Goal: Task Accomplishment & Management: Manage account settings

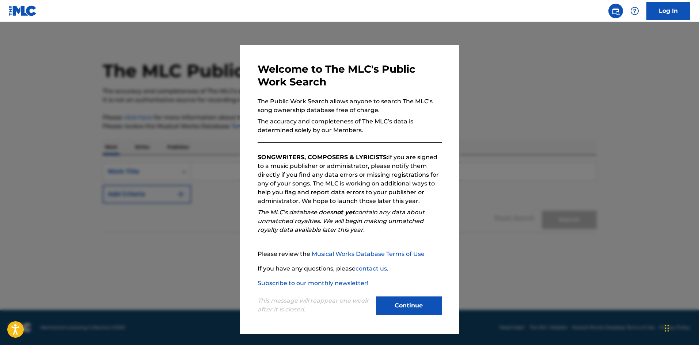
click at [432, 302] on button "Continue" at bounding box center [409, 306] width 66 height 18
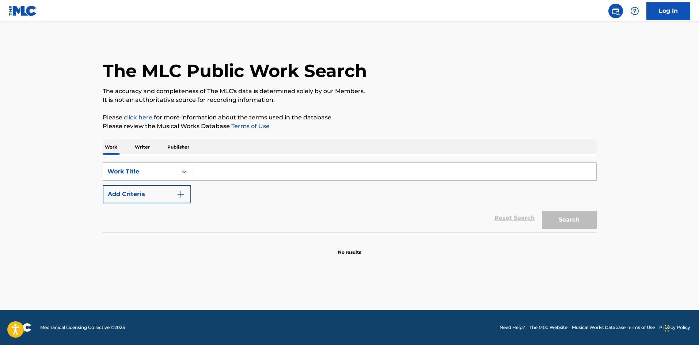
click at [288, 175] on input "Search Form" at bounding box center [393, 172] width 405 height 18
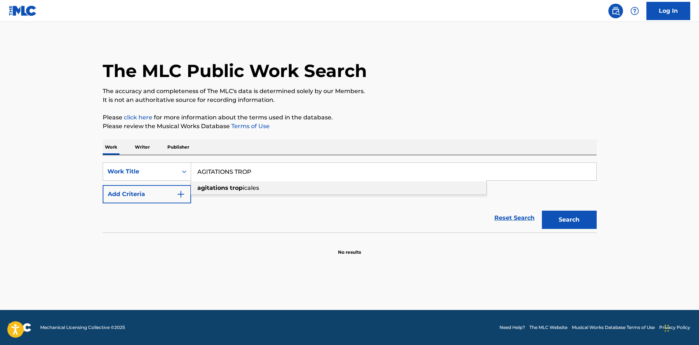
type input "AGITATIONS TROP"
click at [282, 186] on div "agitations trop icales" at bounding box center [338, 188] width 295 height 13
click at [563, 214] on button "Search" at bounding box center [569, 220] width 55 height 18
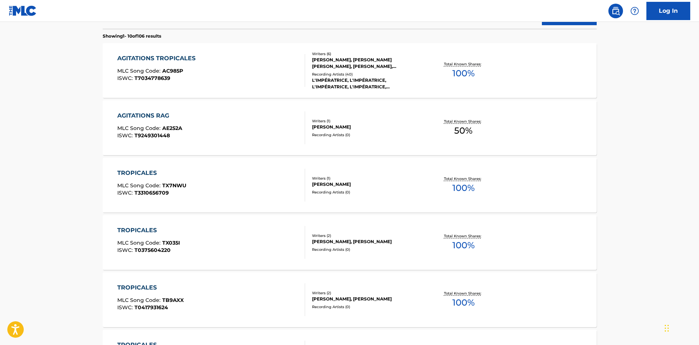
scroll to position [205, 0]
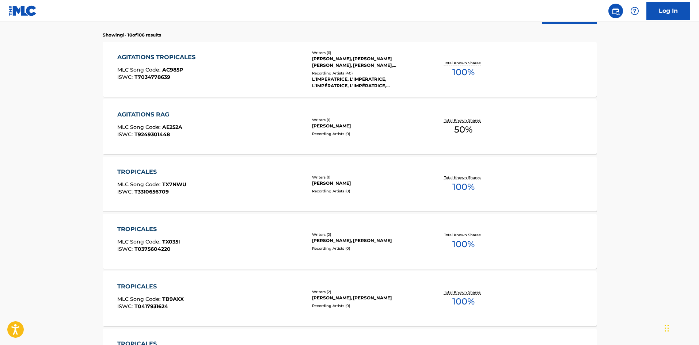
click at [247, 53] on div "AGITATIONS TROPICALES MLC Song Code : AC985P ISWC : T7034778639" at bounding box center [211, 69] width 188 height 33
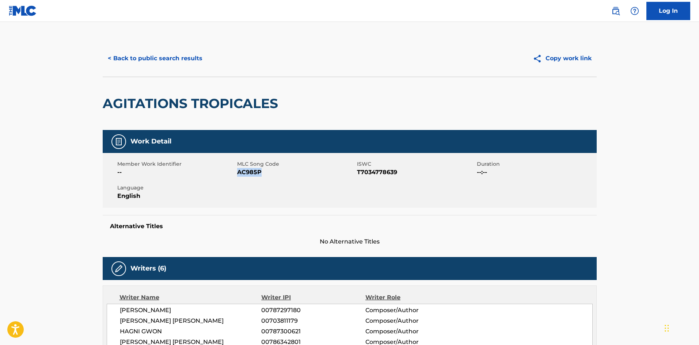
drag, startPoint x: 276, startPoint y: 170, endPoint x: 237, endPoint y: 170, distance: 39.1
click at [237, 170] on span "AC985P" at bounding box center [296, 172] width 118 height 9
copy span "AC985P"
click at [680, 6] on link "Log In" at bounding box center [668, 11] width 44 height 18
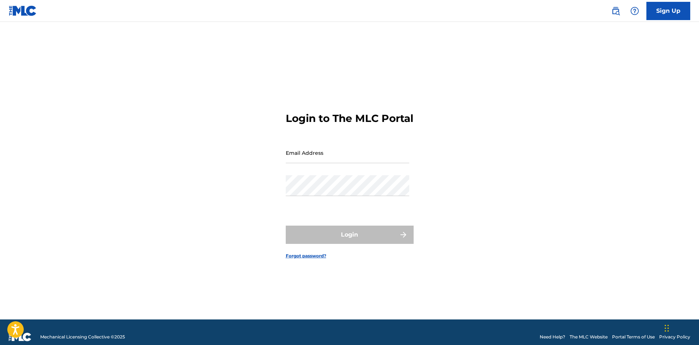
click at [378, 160] on input "Email Address" at bounding box center [347, 152] width 123 height 21
click at [485, 187] on div "Login to The MLC Portal Email Address emilie.cremer@gmail.com Password Login Fo…" at bounding box center [349, 179] width 511 height 279
click at [377, 175] on div "Email Address emilie.cremer@gmail.com" at bounding box center [347, 158] width 123 height 33
click at [371, 204] on div "Password" at bounding box center [347, 191] width 123 height 33
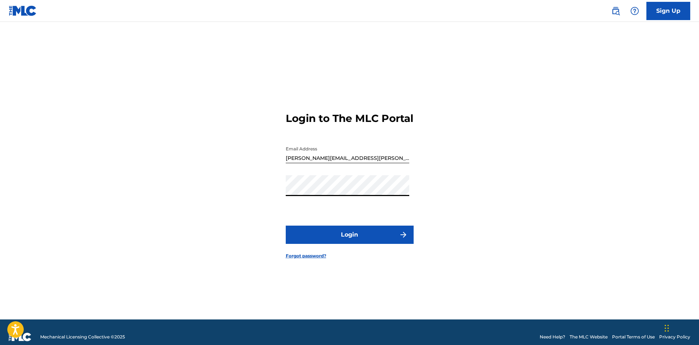
click at [286, 226] on button "Login" at bounding box center [350, 235] width 128 height 18
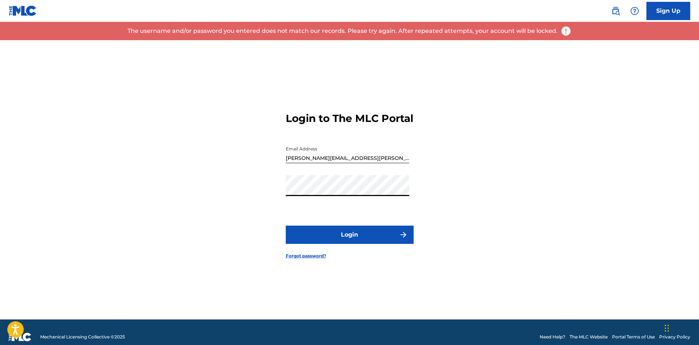
click at [286, 226] on button "Login" at bounding box center [350, 235] width 128 height 18
click at [362, 163] on input "emilie.cremer@gmail.com" at bounding box center [347, 152] width 123 height 21
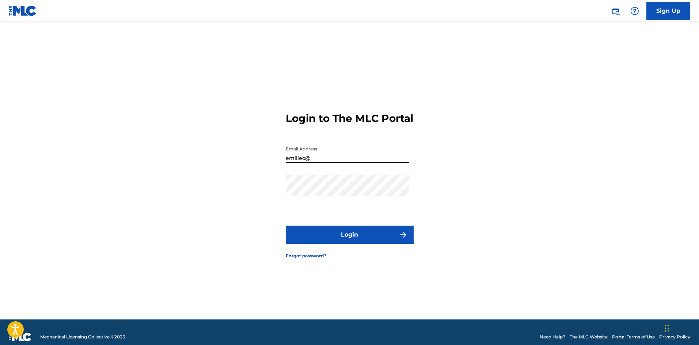
type input "[EMAIL_ADDRESS][DOMAIN_NAME]"
click at [344, 239] on button "Login" at bounding box center [350, 235] width 128 height 18
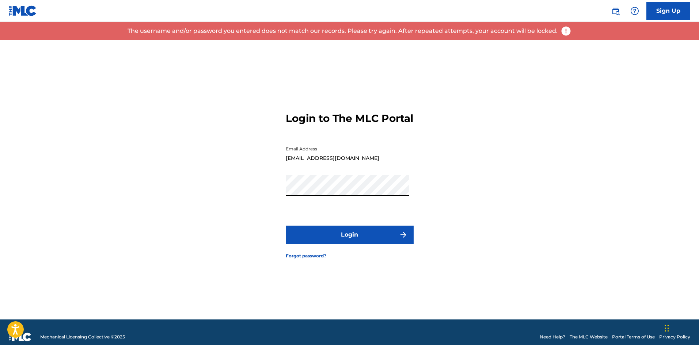
click at [286, 226] on button "Login" at bounding box center [350, 235] width 128 height 18
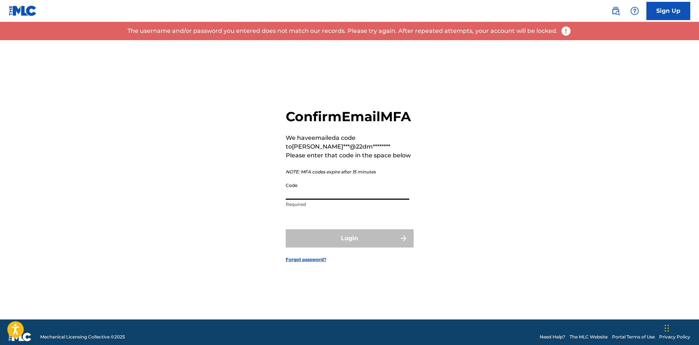
click at [349, 199] on input "Code" at bounding box center [347, 189] width 123 height 21
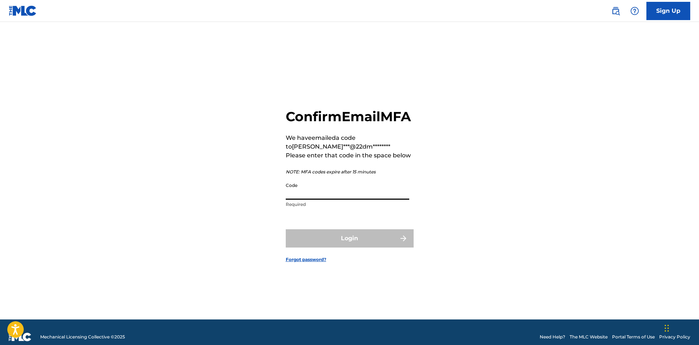
paste input "809634"
type input "809634"
click at [286, 229] on button "Login" at bounding box center [350, 238] width 128 height 18
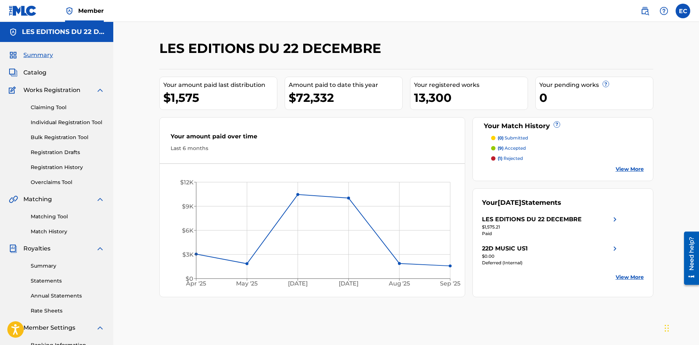
click at [49, 108] on link "Claiming Tool" at bounding box center [68, 108] width 74 height 8
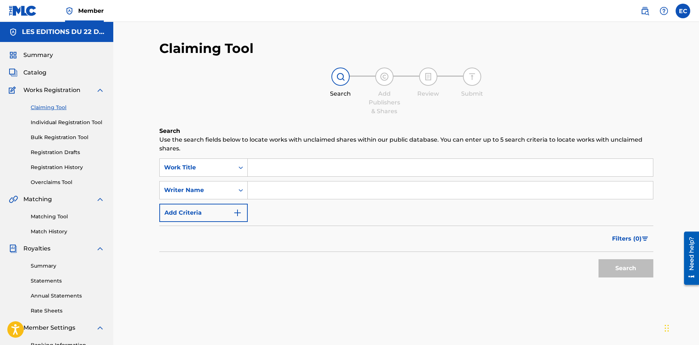
click at [266, 168] on input "Search Form" at bounding box center [450, 168] width 405 height 18
type input "AGITATIONS TROPICALES"
click at [598, 259] on button "Search" at bounding box center [625, 268] width 55 height 18
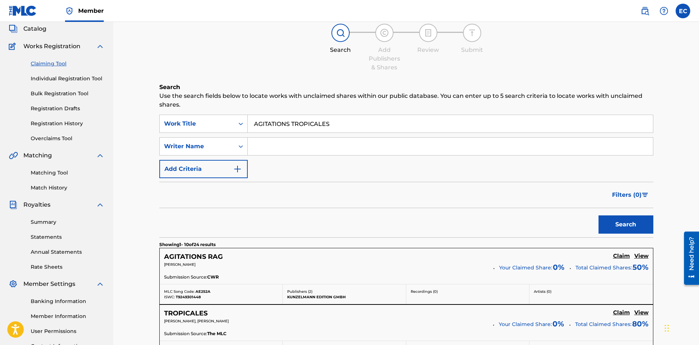
scroll to position [43, 0]
drag, startPoint x: 371, startPoint y: 118, endPoint x: 216, endPoint y: 125, distance: 155.0
click at [216, 125] on div "SearchWithCriteriad78fcce2-3dd6-4fd0-990e-f644780fe642 Work Title AGITATIONS TR…" at bounding box center [406, 124] width 494 height 18
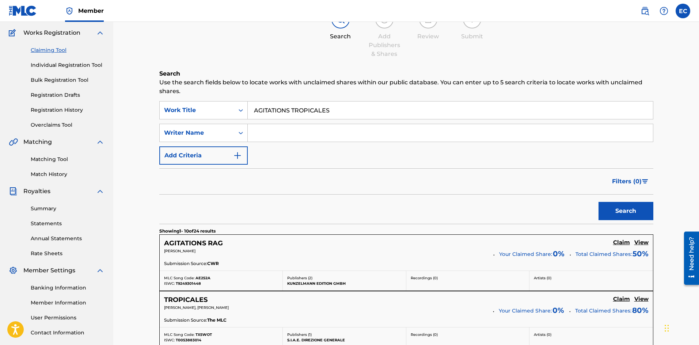
scroll to position [56, 0]
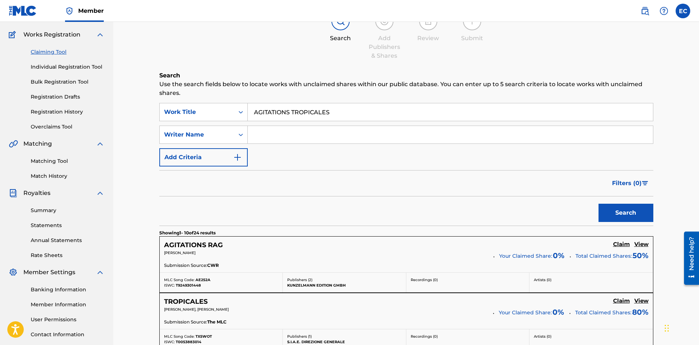
click at [59, 68] on link "Individual Registration Tool" at bounding box center [68, 67] width 74 height 8
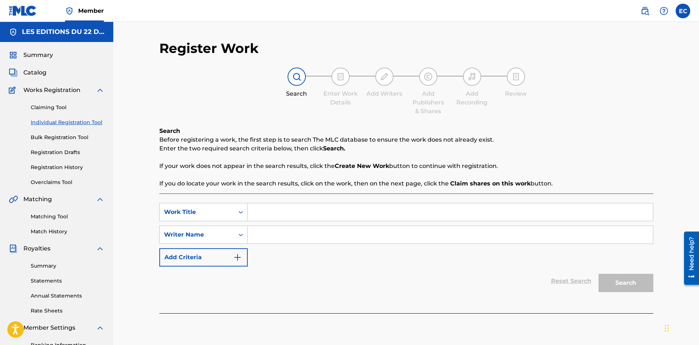
click at [268, 214] on input "Search Form" at bounding box center [450, 212] width 405 height 18
click at [62, 137] on link "Bulk Registration Tool" at bounding box center [68, 138] width 74 height 8
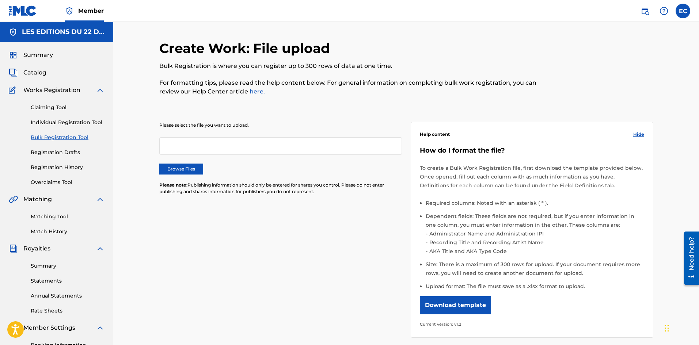
click at [227, 150] on div at bounding box center [280, 146] width 243 height 18
click at [43, 149] on link "Registration Drafts" at bounding box center [68, 153] width 74 height 8
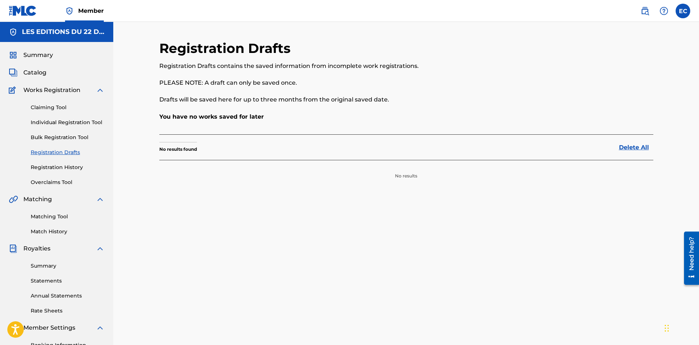
click at [63, 166] on link "Registration History" at bounding box center [68, 168] width 74 height 8
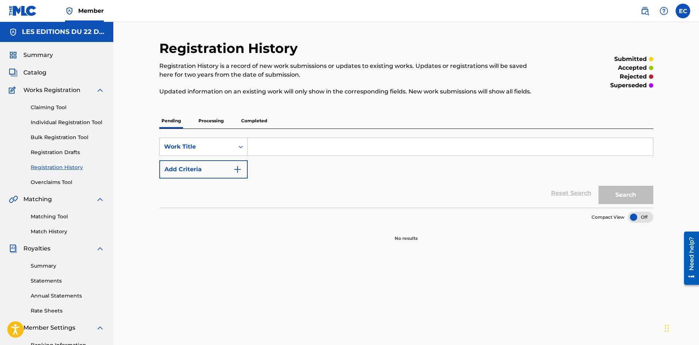
click at [51, 179] on link "Overclaims Tool" at bounding box center [68, 183] width 74 height 8
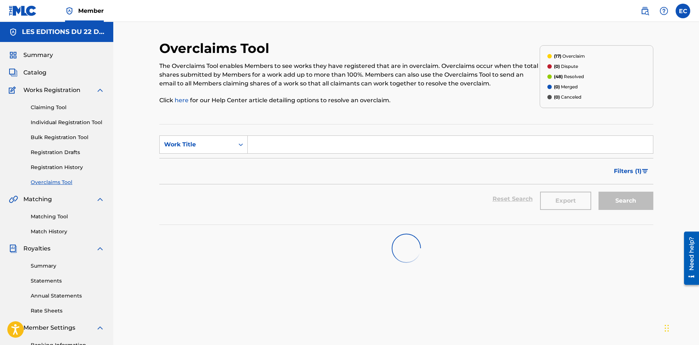
click at [286, 144] on input "Search Form" at bounding box center [450, 145] width 405 height 18
paste input "AGITATIONS TROPICALES"
type input "AGITATIONS TROPICALES"
click at [415, 292] on div "Overclaims Tool The Overclaims Tool enables Members to see works they have regi…" at bounding box center [406, 229] width 494 height 378
click at [58, 220] on link "Matching Tool" at bounding box center [68, 217] width 74 height 8
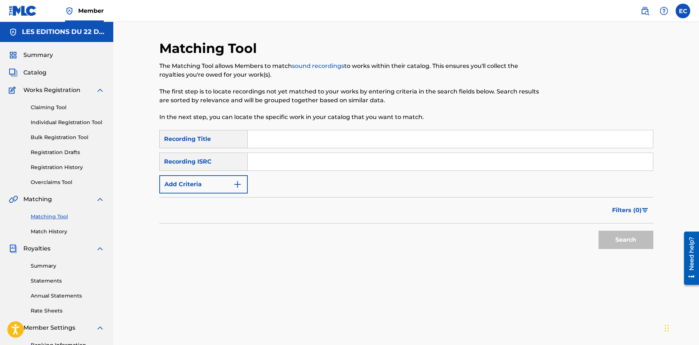
click at [288, 140] on input "Search Form" at bounding box center [450, 139] width 405 height 18
paste input "AGITATIONS TROPICALES"
type input "AGITATIONS TROPICALES"
click at [627, 241] on button "Search" at bounding box center [625, 240] width 55 height 18
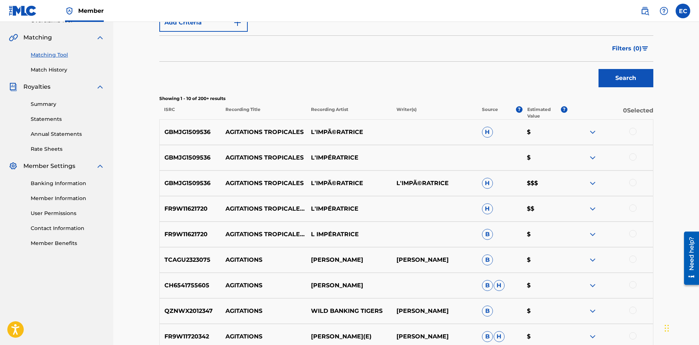
scroll to position [153, 0]
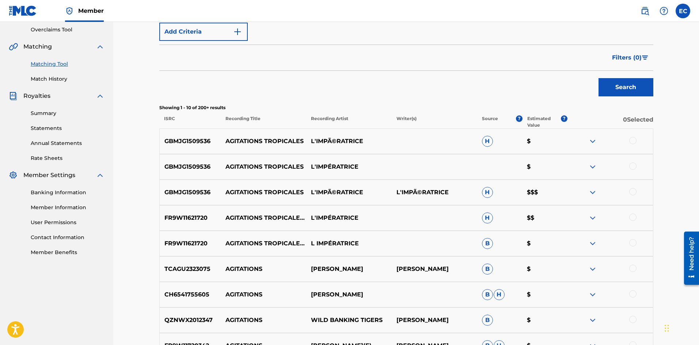
click at [57, 79] on link "Match History" at bounding box center [68, 79] width 74 height 8
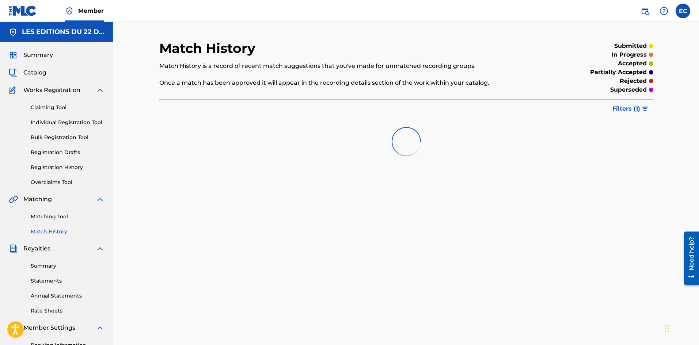
click at [35, 73] on span "Catalog" at bounding box center [34, 72] width 23 height 9
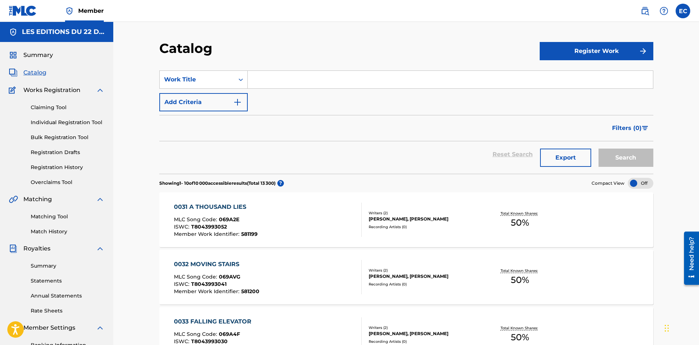
click at [276, 85] on input "Search Form" at bounding box center [450, 80] width 405 height 18
paste input "AGITATIONS TROPICALES"
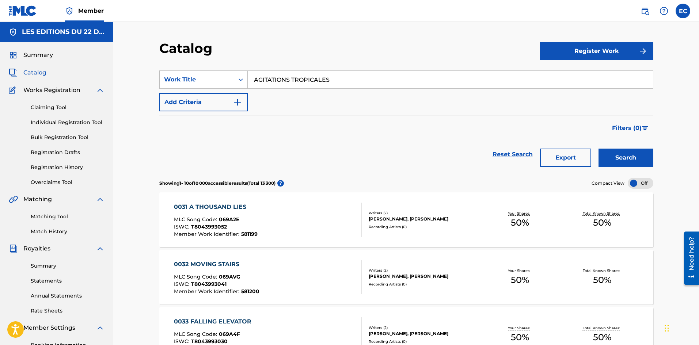
type input "AGITATIONS TROPICALES"
click at [598, 149] on button "Search" at bounding box center [625, 158] width 55 height 18
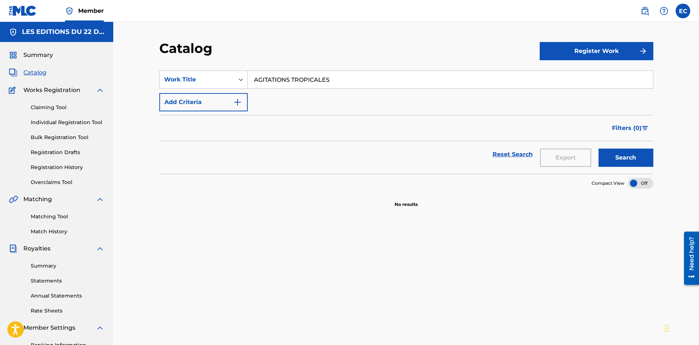
click at [56, 110] on link "Claiming Tool" at bounding box center [68, 108] width 74 height 8
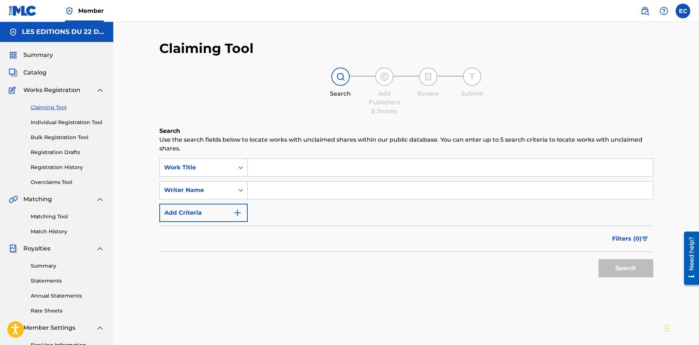
click at [289, 167] on input "Search Form" at bounding box center [450, 168] width 405 height 18
paste input "AGITATIONS TROPICALES"
type input "AGITATIONS TROPICALES"
click at [598, 259] on button "Search" at bounding box center [625, 268] width 55 height 18
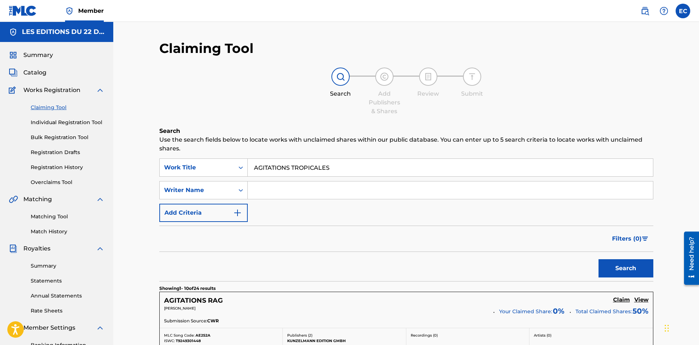
click at [219, 204] on button "Add Criteria" at bounding box center [203, 213] width 88 height 18
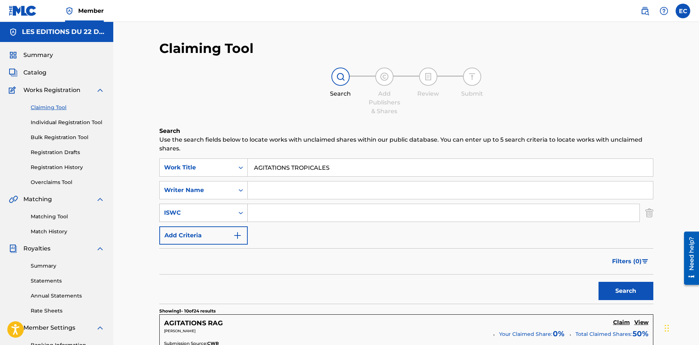
click at [220, 214] on div "ISWC" at bounding box center [197, 213] width 66 height 9
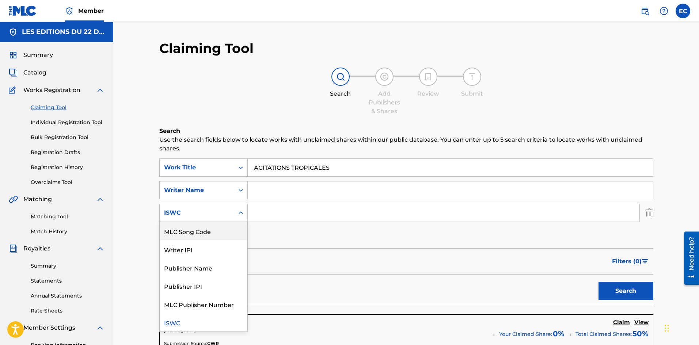
click at [215, 236] on div "MLC Song Code" at bounding box center [204, 231] width 88 height 18
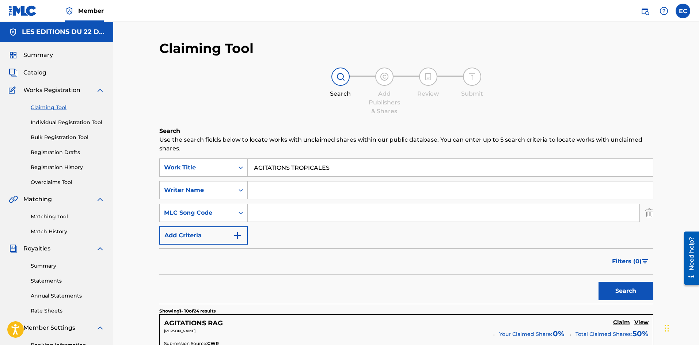
click at [295, 209] on input "Search Form" at bounding box center [444, 213] width 392 height 18
paste input "AC985P"
type input "AC985P"
click at [629, 290] on button "Search" at bounding box center [625, 291] width 55 height 18
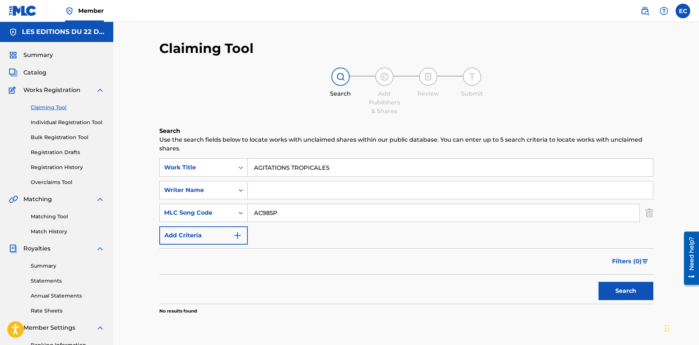
scroll to position [108, 0]
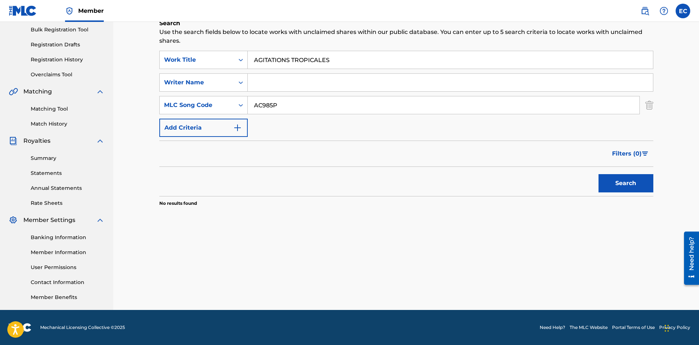
click at [344, 58] on input "AGITATIONS TROPICALES" at bounding box center [450, 60] width 405 height 18
click at [410, 165] on div "Filters ( 0 )" at bounding box center [406, 154] width 494 height 26
click at [603, 173] on div "Search" at bounding box center [624, 181] width 58 height 29
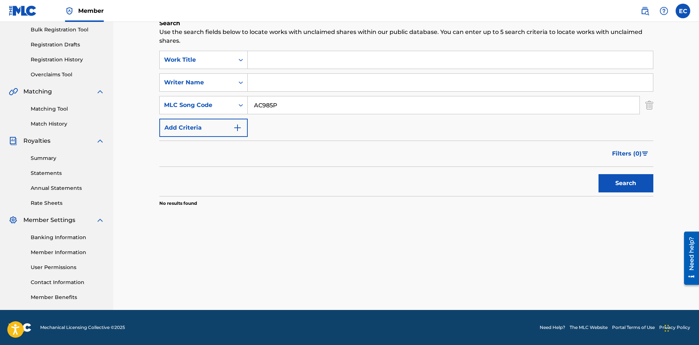
click at [607, 178] on button "Search" at bounding box center [625, 183] width 55 height 18
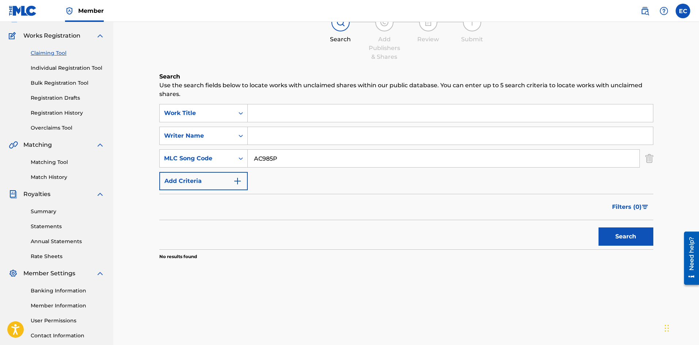
scroll to position [53, 0]
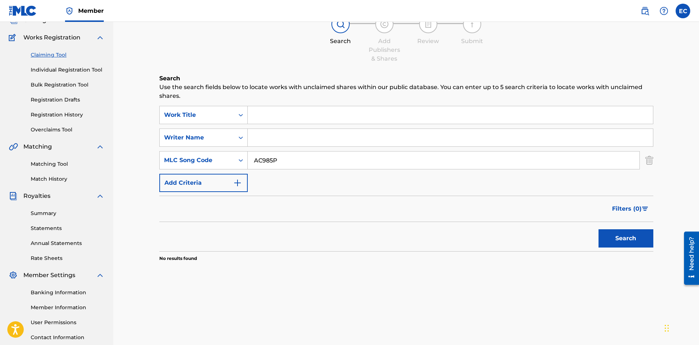
click at [58, 103] on link "Registration Drafts" at bounding box center [68, 100] width 74 height 8
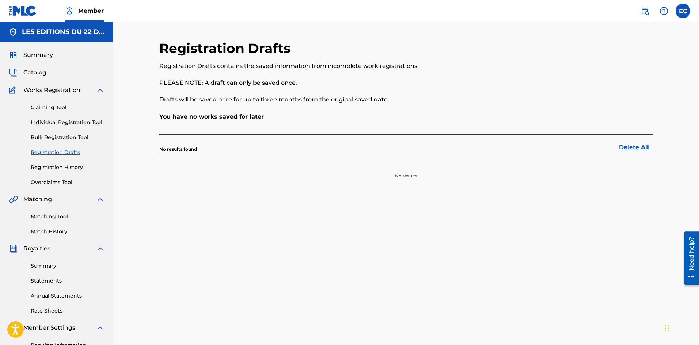
click at [136, 90] on div "Registration Drafts Registration Drafts contains the saved information from inc…" at bounding box center [405, 220] width 585 height 396
click at [71, 170] on link "Registration History" at bounding box center [68, 168] width 74 height 8
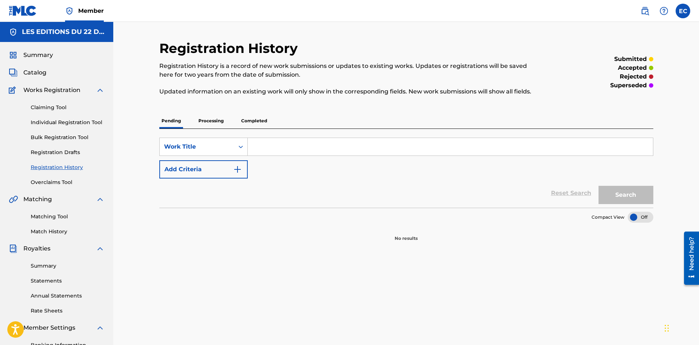
click at [256, 144] on input "Search Form" at bounding box center [450, 147] width 405 height 18
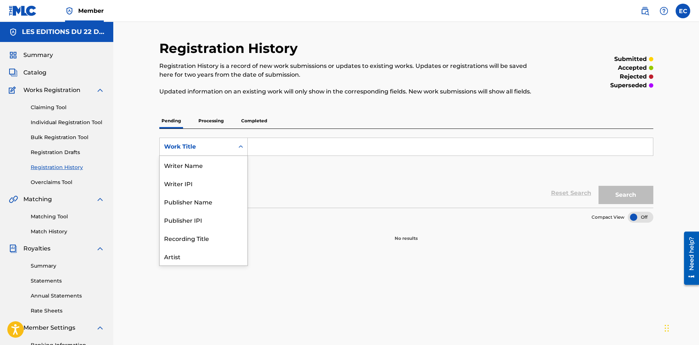
click at [227, 150] on div "Work Title" at bounding box center [197, 146] width 66 height 9
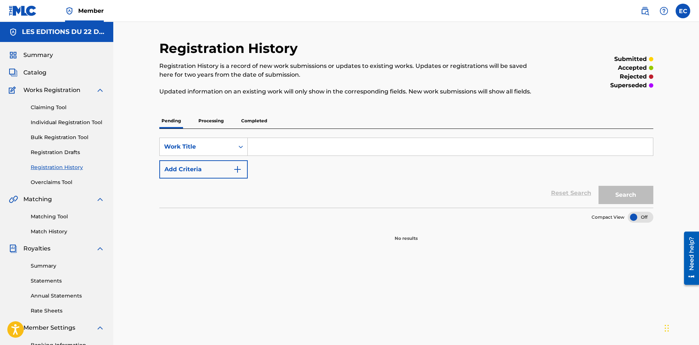
click at [282, 148] on input "Search Form" at bounding box center [450, 147] width 405 height 18
type input "AGITATIONS TROPICALES"
click at [603, 197] on button "Search" at bounding box center [625, 195] width 55 height 18
click at [245, 122] on p "Completed" at bounding box center [254, 120] width 30 height 15
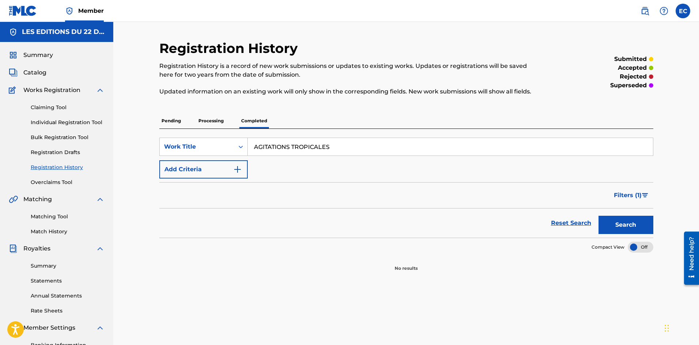
click at [629, 221] on button "Search" at bounding box center [625, 225] width 55 height 18
click at [202, 119] on p "Processing" at bounding box center [211, 120] width 30 height 15
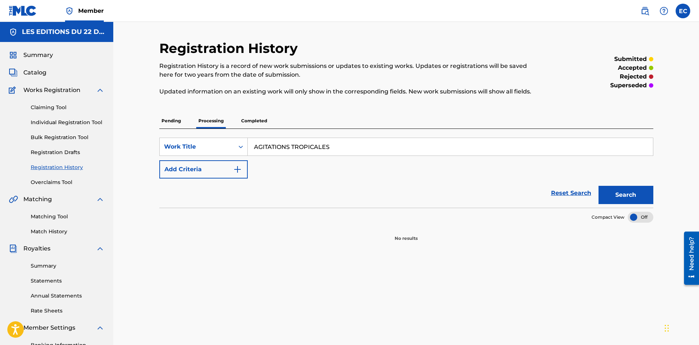
click at [606, 189] on button "Search" at bounding box center [625, 195] width 55 height 18
click at [62, 178] on div "Claiming Tool Individual Registration Tool Bulk Registration Tool Registration …" at bounding box center [57, 141] width 96 height 92
click at [65, 184] on link "Overclaims Tool" at bounding box center [68, 183] width 74 height 8
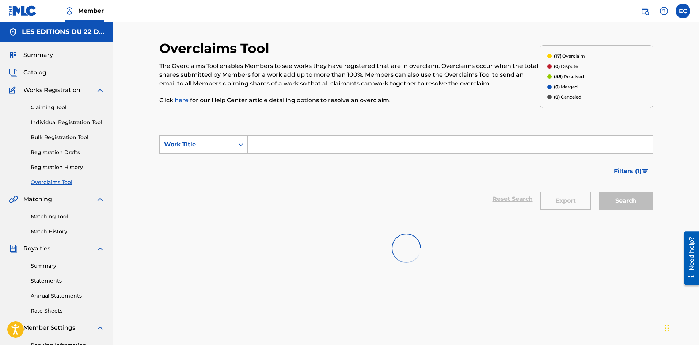
click at [285, 146] on input "Search Form" at bounding box center [450, 145] width 405 height 18
click at [381, 146] on input "AGITATIONS TROPICALES" at bounding box center [450, 145] width 405 height 18
type input "AGITATIONS TROPICALES"
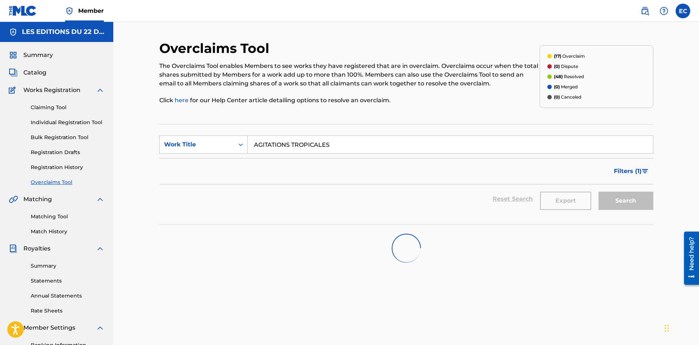
click at [635, 203] on div "Search" at bounding box center [624, 198] width 58 height 29
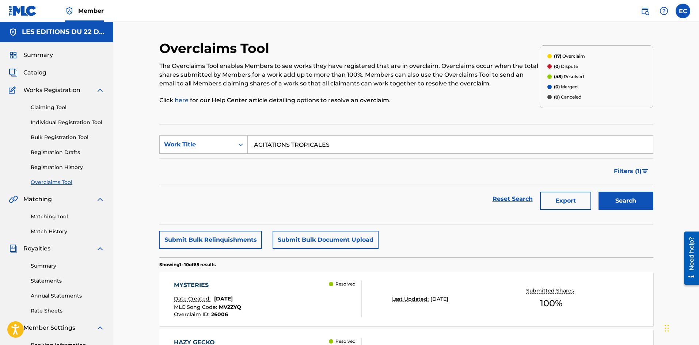
click at [60, 222] on div "Matching Tool Match History" at bounding box center [57, 220] width 96 height 32
click at [61, 217] on link "Matching Tool" at bounding box center [68, 217] width 74 height 8
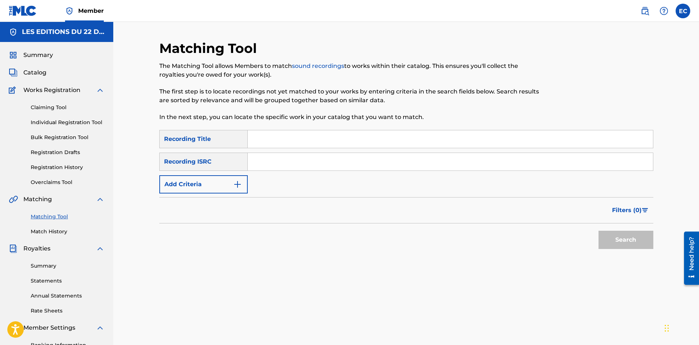
click at [283, 142] on input "Search Form" at bounding box center [450, 139] width 405 height 18
type input "AGITATIONS TROPICALES"
click at [626, 241] on button "Search" at bounding box center [625, 240] width 55 height 18
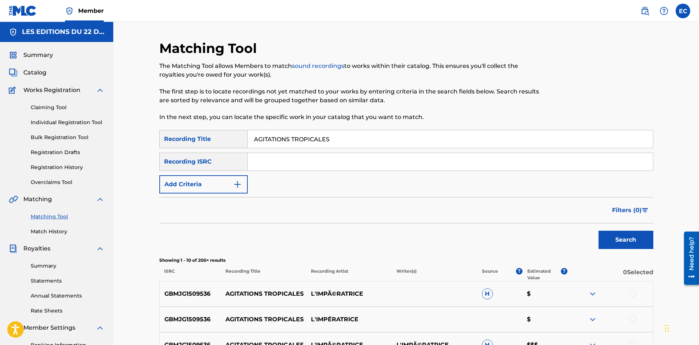
click at [67, 183] on link "Overclaims Tool" at bounding box center [68, 183] width 74 height 8
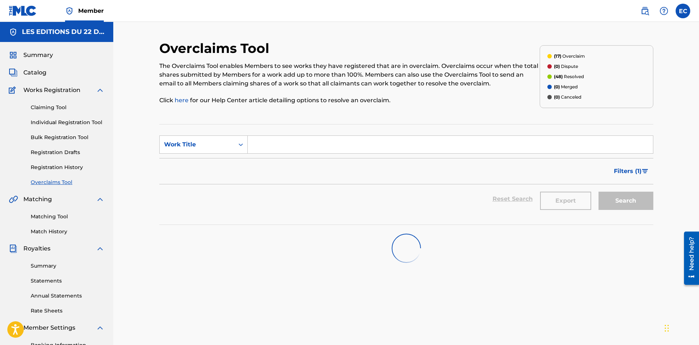
click at [359, 219] on section "SearchWithCriteriae727268c-b56f-40e1-aced-2e3a1b69436a Work Title Filter Status…" at bounding box center [406, 174] width 494 height 101
drag, startPoint x: 482, startPoint y: 220, endPoint x: 580, endPoint y: 177, distance: 106.7
click at [580, 177] on div "Filters ( 1 )" at bounding box center [406, 171] width 494 height 26
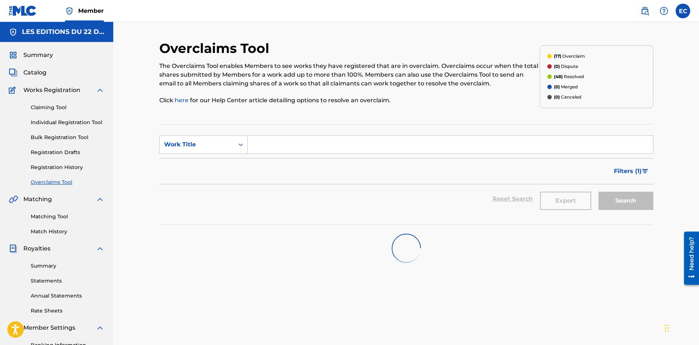
click at [577, 74] on p "(48) Resolved" at bounding box center [569, 76] width 30 height 7
click at [301, 145] on input "Search Form" at bounding box center [450, 145] width 405 height 18
click at [274, 145] on input "Search Form" at bounding box center [450, 145] width 405 height 18
type input "AGITATIONS TROPICALES"
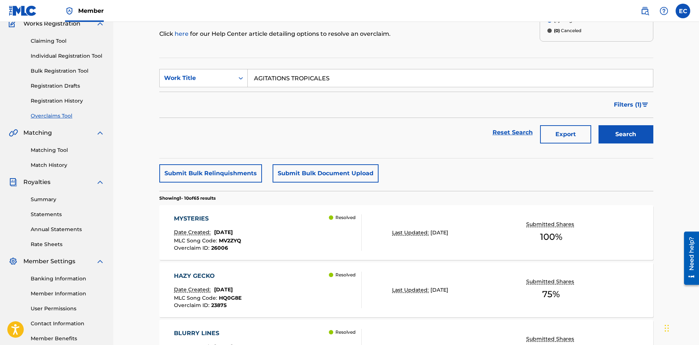
scroll to position [68, 0]
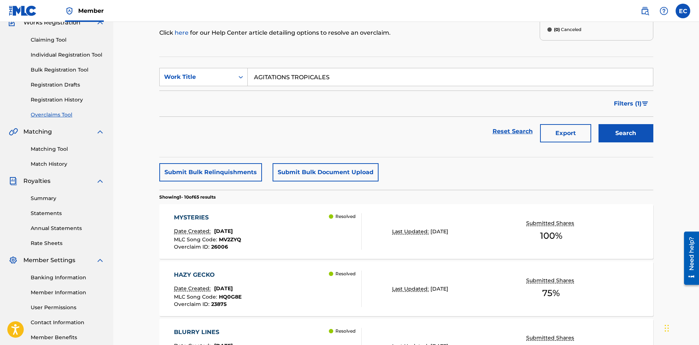
click at [611, 136] on button "Search" at bounding box center [625, 133] width 55 height 18
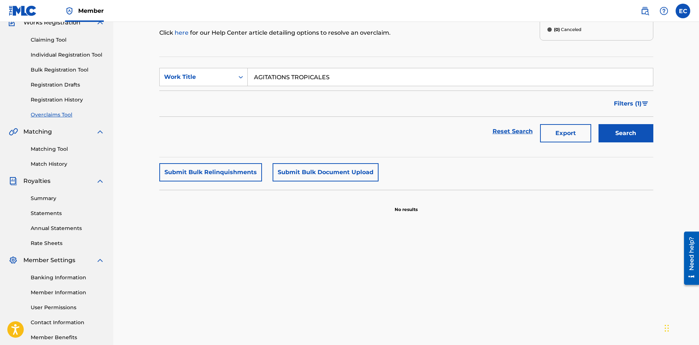
click at [354, 77] on input "AGITATIONS TROPICALES" at bounding box center [450, 77] width 405 height 18
click at [638, 130] on button "Search" at bounding box center [625, 133] width 55 height 18
click at [214, 75] on div "Work Title" at bounding box center [197, 77] width 66 height 9
click at [212, 87] on div "MLC Song Code" at bounding box center [204, 95] width 88 height 18
click at [328, 70] on input "Search Form" at bounding box center [450, 77] width 405 height 18
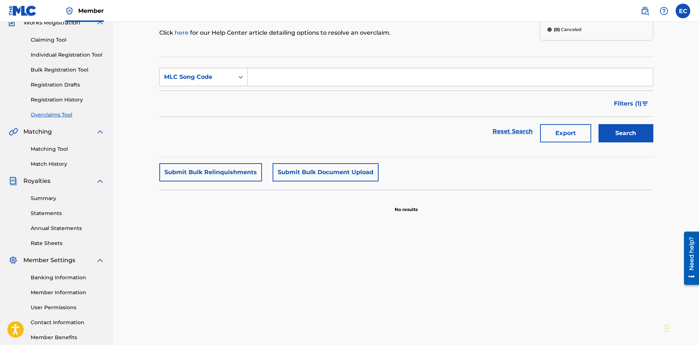
paste input "AC985P"
type input "AC985P"
click at [644, 136] on button "Search" at bounding box center [625, 133] width 55 height 18
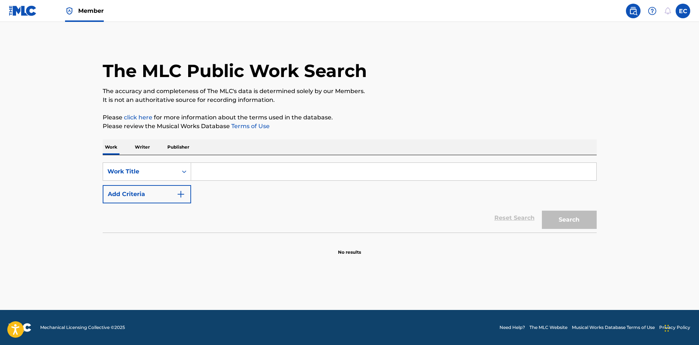
click at [270, 167] on input "Search Form" at bounding box center [393, 172] width 405 height 18
paste input "AGITATIONS TROPICALES"
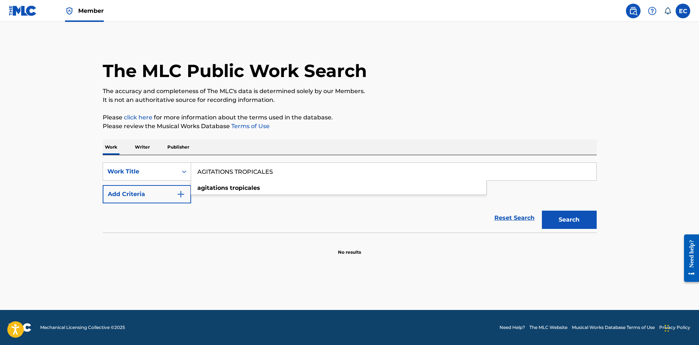
type input "AGITATIONS TROPICALES"
click at [542, 211] on button "Search" at bounding box center [569, 220] width 55 height 18
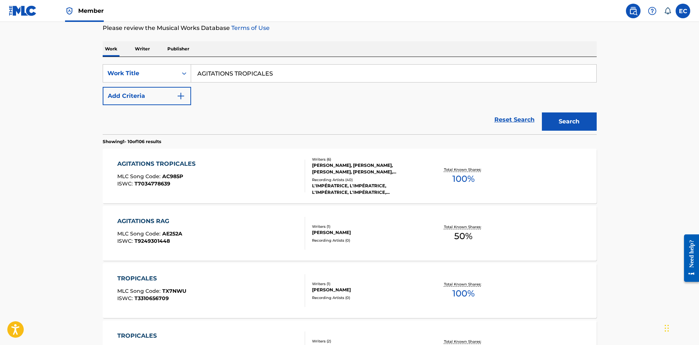
scroll to position [103, 0]
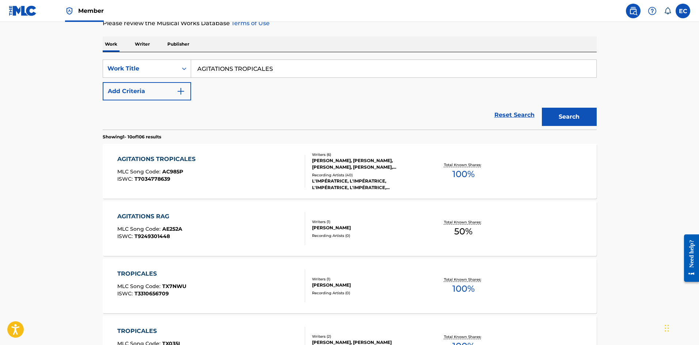
click at [281, 178] on div "AGITATIONS TROPICALES MLC Song Code : AC985P ISWC : T7034778639" at bounding box center [211, 171] width 188 height 33
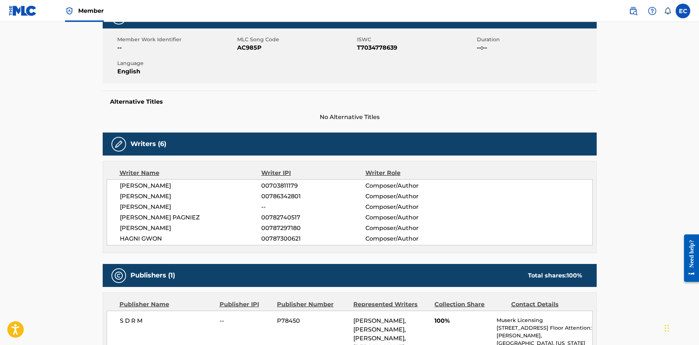
scroll to position [125, 0]
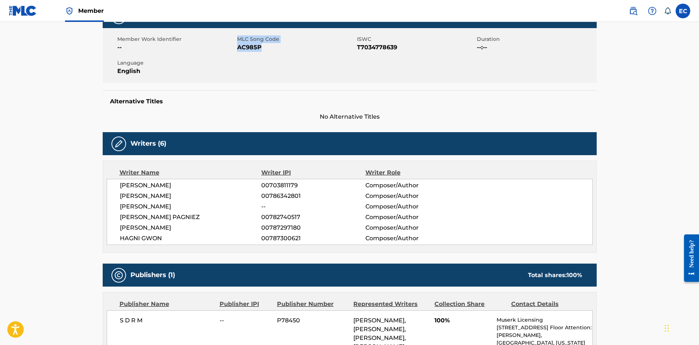
drag, startPoint x: 236, startPoint y: 46, endPoint x: 284, endPoint y: 50, distance: 47.7
click at [284, 50] on div "Member Work Identifier -- MLC Song Code AC985P ISWC T7034778639 Duration --:-- …" at bounding box center [350, 55] width 494 height 55
click at [247, 45] on span "AC985P" at bounding box center [296, 47] width 118 height 9
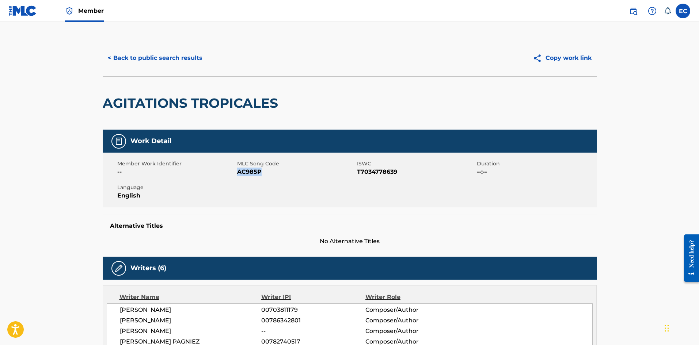
scroll to position [0, 0]
